Goal: Transaction & Acquisition: Purchase product/service

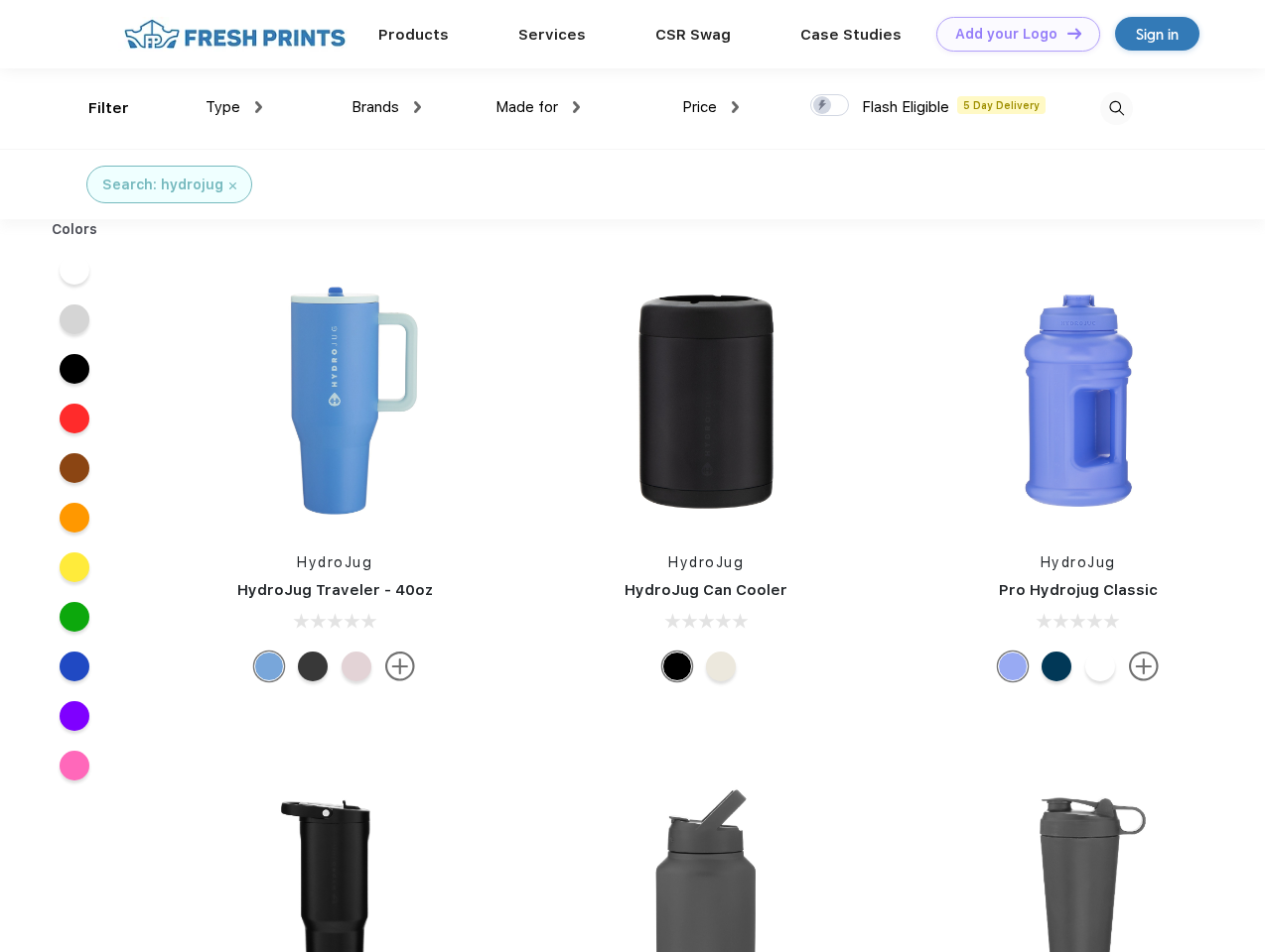
click at [1010, 34] on link "Add your Logo Design Tool" at bounding box center [1017, 34] width 164 height 35
click at [0, 0] on div "Design Tool" at bounding box center [0, 0] width 0 height 0
click at [1065, 33] on link "Add your Logo Design Tool" at bounding box center [1017, 34] width 164 height 35
click at [95, 108] on div "Filter" at bounding box center [108, 108] width 41 height 23
click at [235, 107] on span "Type" at bounding box center [223, 107] width 35 height 18
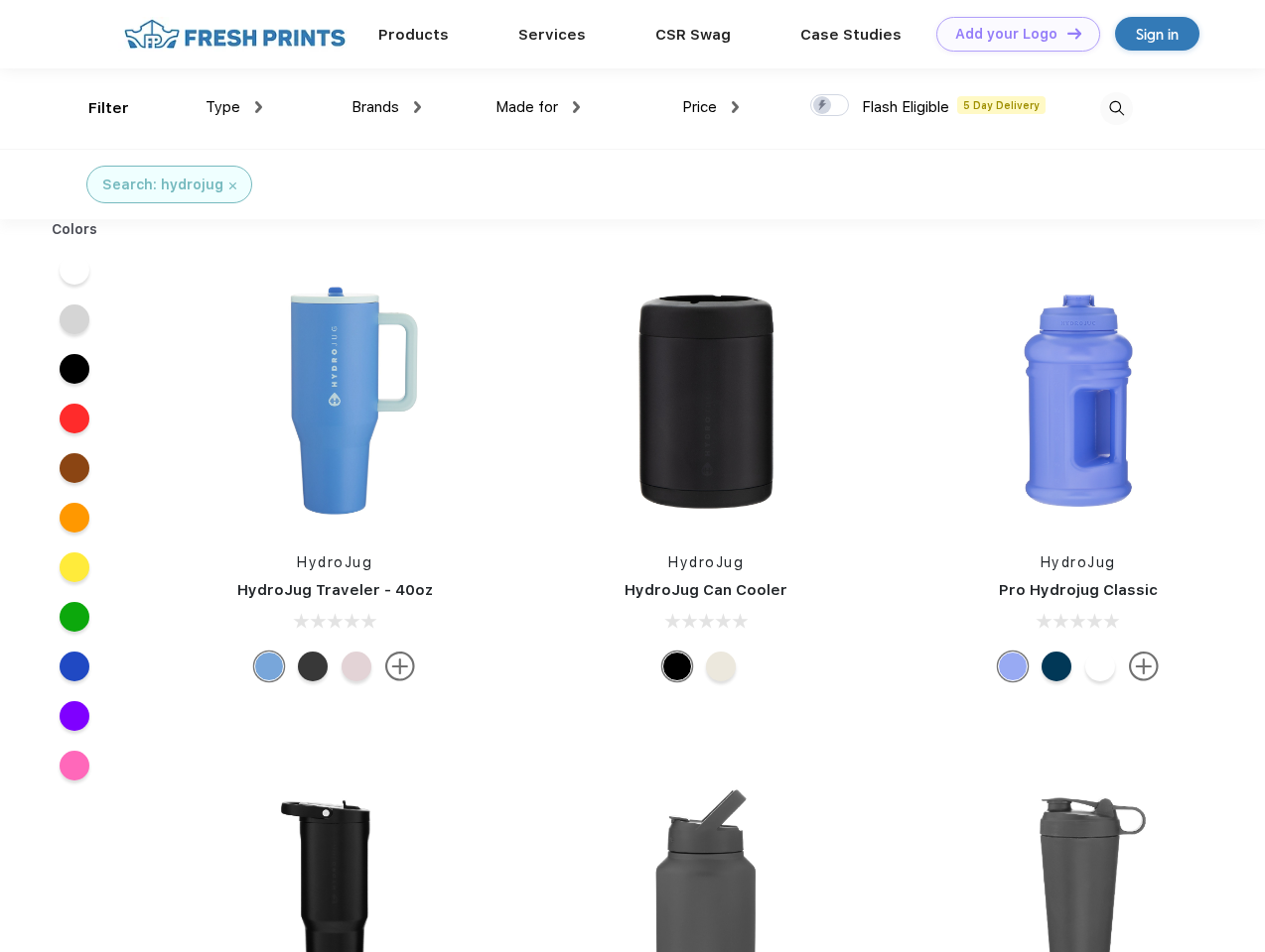
click at [386, 107] on span "Brands" at bounding box center [375, 107] width 48 height 18
click at [538, 107] on span "Made for" at bounding box center [526, 107] width 63 height 18
click at [711, 107] on span "Price" at bounding box center [699, 107] width 35 height 18
click at [830, 106] on div at bounding box center [829, 105] width 39 height 22
click at [823, 106] on input "checkbox" at bounding box center [816, 99] width 13 height 13
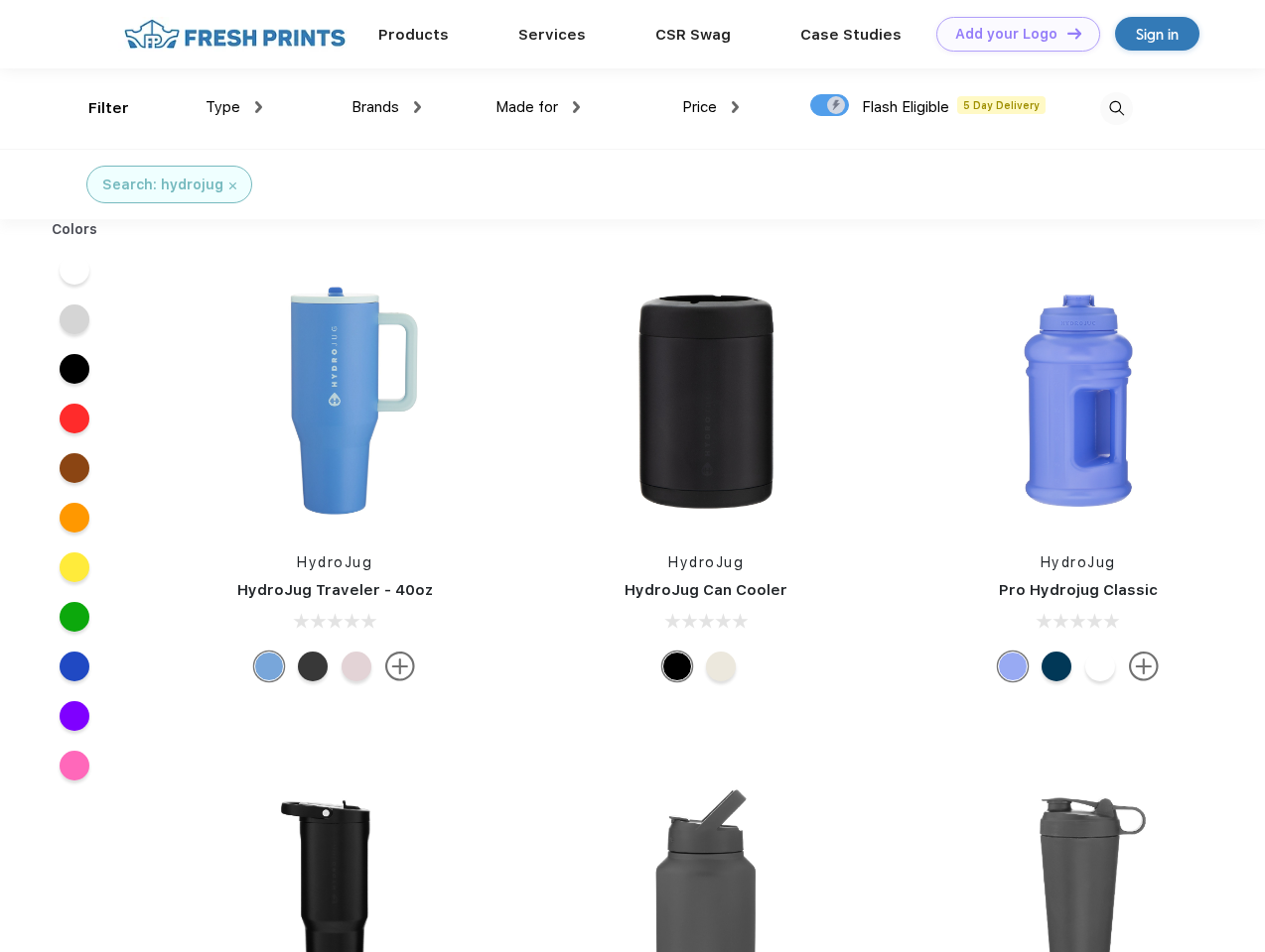
click at [1115, 108] on img at bounding box center [1116, 108] width 33 height 33
